Goal: Transaction & Acquisition: Book appointment/travel/reservation

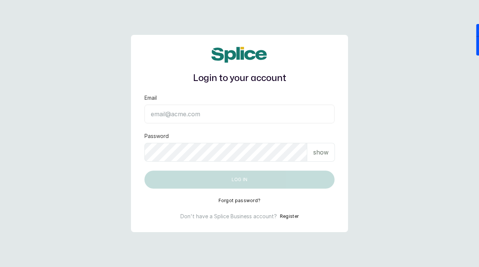
click at [189, 114] on input "Email" at bounding box center [240, 113] width 190 height 19
paste input "[EMAIL_ADDRESS][DOMAIN_NAME] sAnalyticsMed2612?"
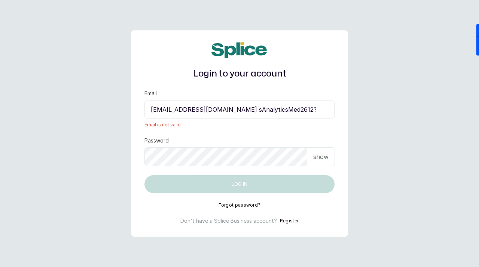
drag, startPoint x: 264, startPoint y: 111, endPoint x: 336, endPoint y: 111, distance: 71.5
click at [336, 112] on div "Login to your account Email sknanalyticsmedaesthetics@gmail.com sAnalyticsMed26…" at bounding box center [239, 133] width 217 height 206
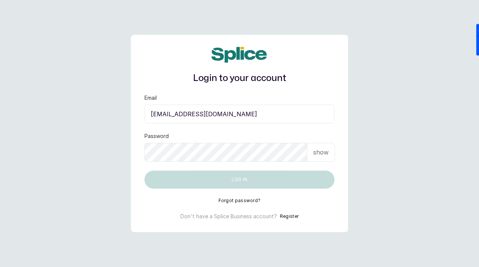
type input "sknanalyticsmedaesthetics@gmail.com"
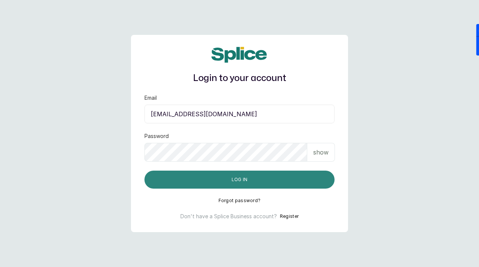
click at [251, 184] on button "Log in" at bounding box center [240, 179] width 190 height 18
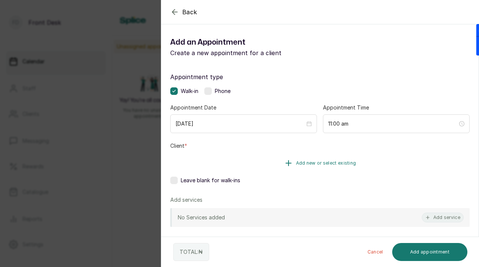
click at [355, 163] on span "Add new or select existing" at bounding box center [326, 163] width 60 height 6
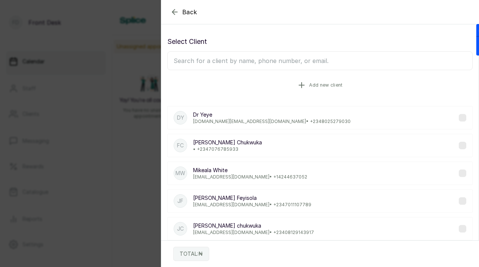
click at [301, 85] on icon "button" at bounding box center [301, 84] width 5 height 5
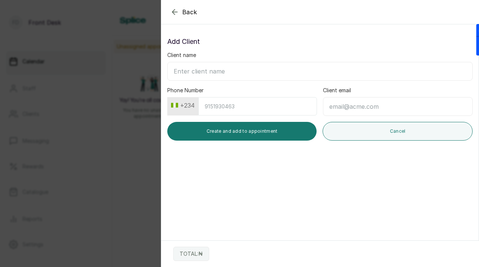
click at [172, 12] on icon "button" at bounding box center [174, 11] width 9 height 9
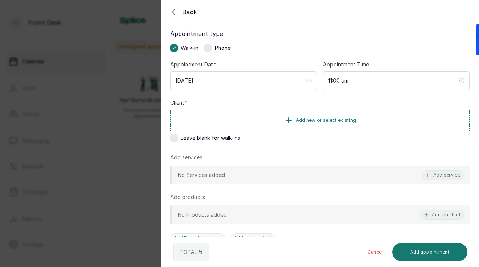
scroll to position [79, 0]
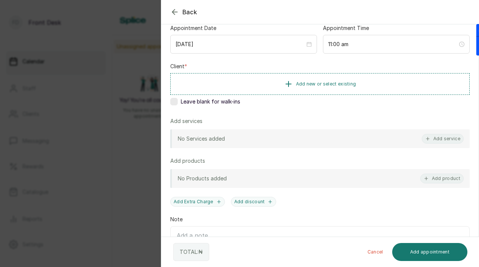
click at [174, 9] on icon "button" at bounding box center [174, 11] width 5 height 5
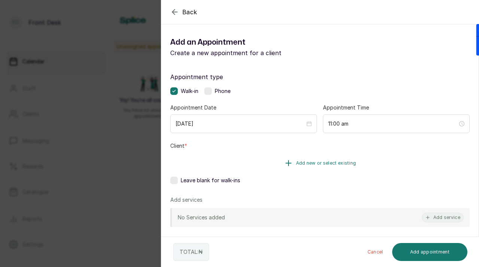
click at [336, 158] on button "Add new or select existing" at bounding box center [320, 162] width 300 height 21
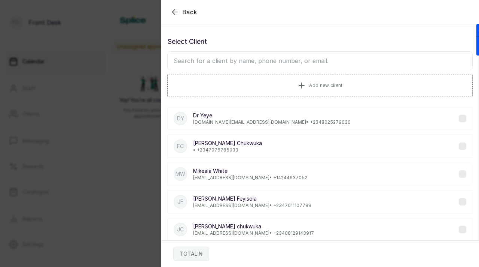
click at [313, 61] on input "text" at bounding box center [320, 60] width 306 height 19
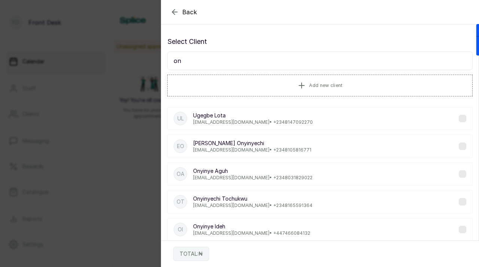
type input "o"
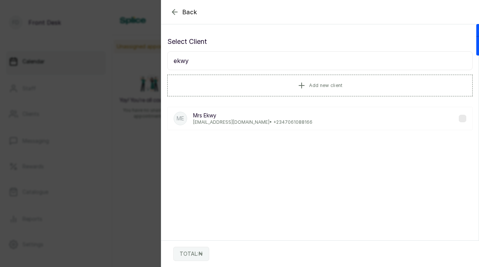
type input "ekwy"
click at [261, 125] on div "ME Mrs [PERSON_NAME] [EMAIL_ADDRESS][DOMAIN_NAME] • [PHONE_NUMBER]" at bounding box center [320, 118] width 306 height 23
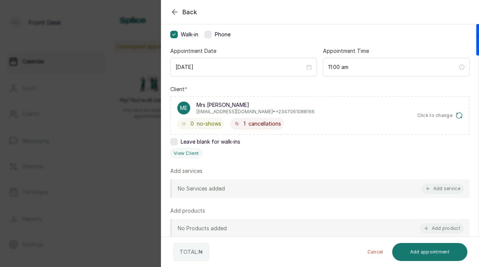
scroll to position [120, 0]
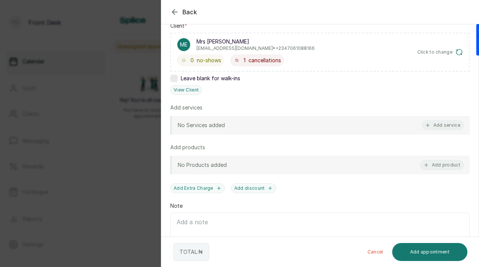
click at [453, 131] on div "No Services added Add service" at bounding box center [320, 125] width 300 height 19
click at [449, 125] on button "Add service" at bounding box center [443, 125] width 42 height 10
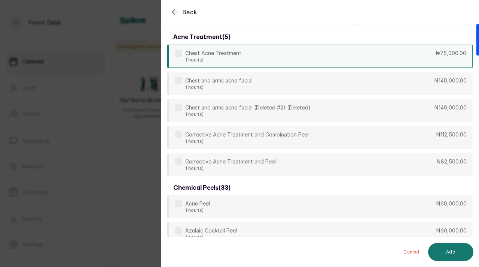
scroll to position [0, 0]
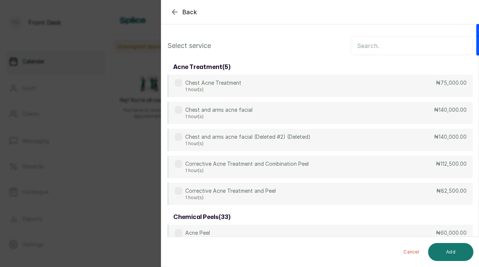
click at [390, 49] on input "text" at bounding box center [412, 45] width 122 height 19
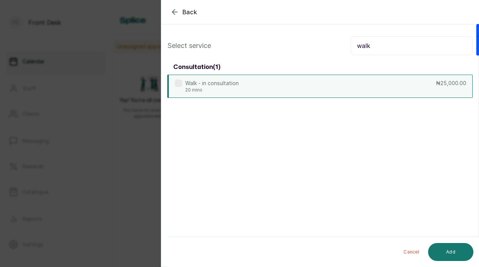
type input "walk"
click at [180, 82] on label at bounding box center [178, 82] width 7 height 7
click at [456, 252] on button "Add" at bounding box center [450, 252] width 45 height 18
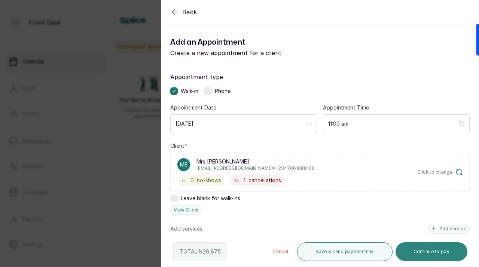
click at [429, 256] on button "Continue to pay" at bounding box center [432, 251] width 72 height 19
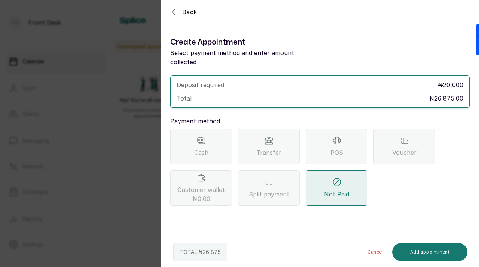
click at [275, 148] on span "Transfer" at bounding box center [269, 152] width 25 height 9
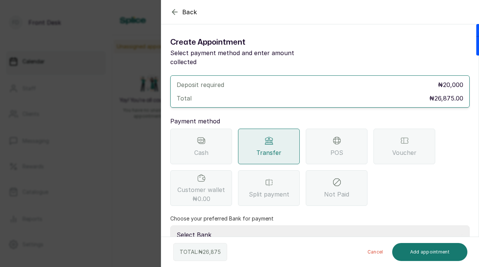
scroll to position [44, 0]
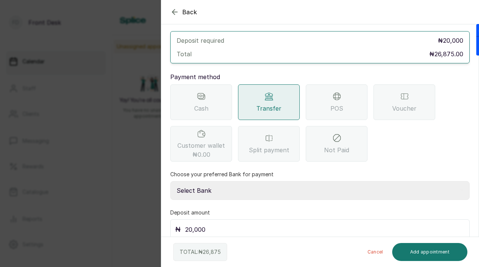
click at [277, 181] on select "Select Bank [PERSON_NAME] Fairmoney Microfinance Bank SKN ANALYTICS MED AESTH. …" at bounding box center [320, 190] width 300 height 19
select select "43272bc0-21c6-4b19-b9fb-c2093b8603c2"
click at [170, 181] on select "Select Bank [PERSON_NAME] Fairmoney Microfinance Bank SKN ANALYTICS MED AESTH. …" at bounding box center [320, 190] width 300 height 19
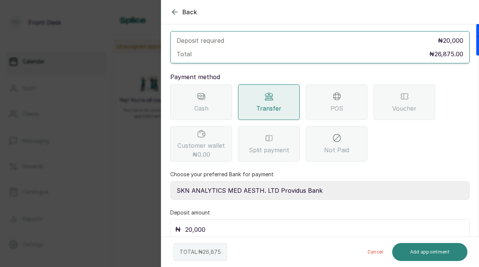
click at [419, 250] on button "Add appointment" at bounding box center [430, 252] width 76 height 18
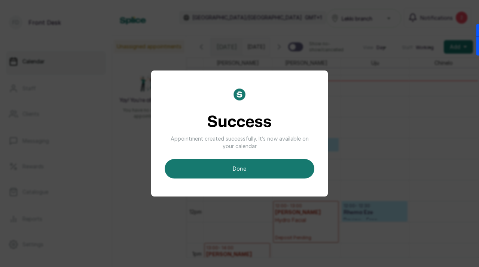
click at [254, 168] on button "done" at bounding box center [240, 168] width 150 height 19
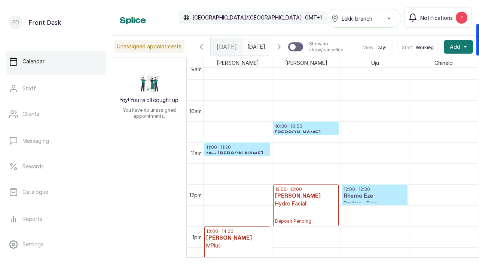
scroll to position [416, 0]
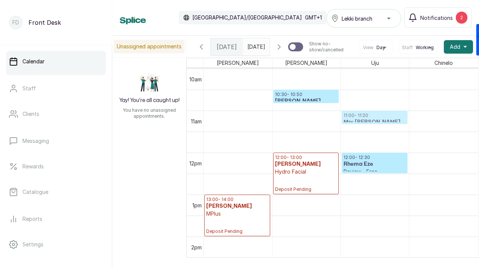
drag, startPoint x: 236, startPoint y: 115, endPoint x: 373, endPoint y: 109, distance: 137.6
click at [372, 109] on div "11:00 - 11:20 Mrs [PERSON_NAME] Walk - in consultation Confirmed 13:00 - 14:00 …" at bounding box center [341, 152] width 274 height 1007
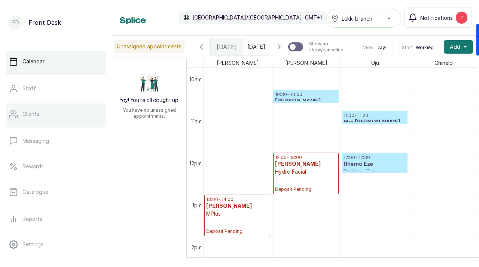
click at [31, 121] on link "Clients" at bounding box center [56, 113] width 100 height 21
